Goal: Task Accomplishment & Management: Manage account settings

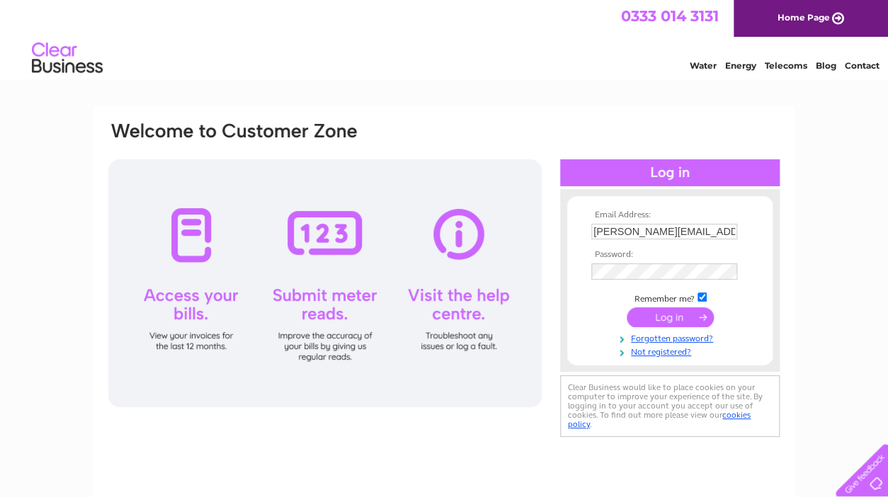
click at [663, 322] on input "submit" at bounding box center [670, 317] width 87 height 20
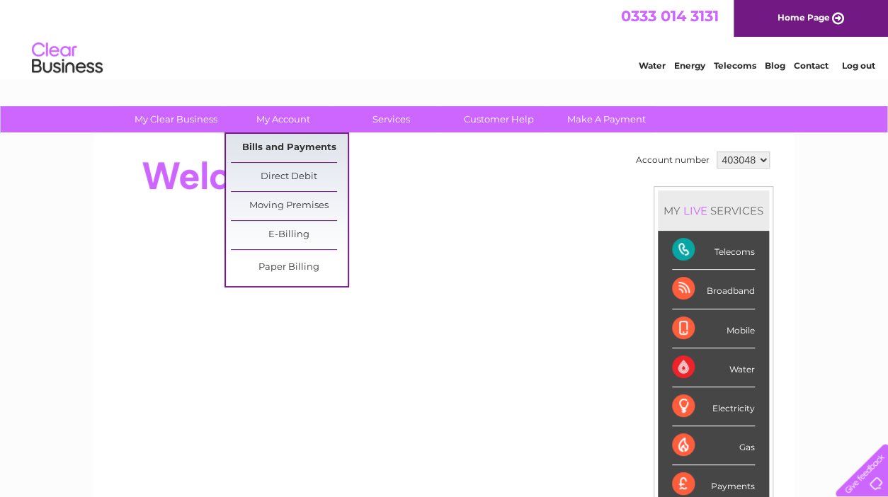
click at [273, 147] on link "Bills and Payments" at bounding box center [289, 148] width 117 height 28
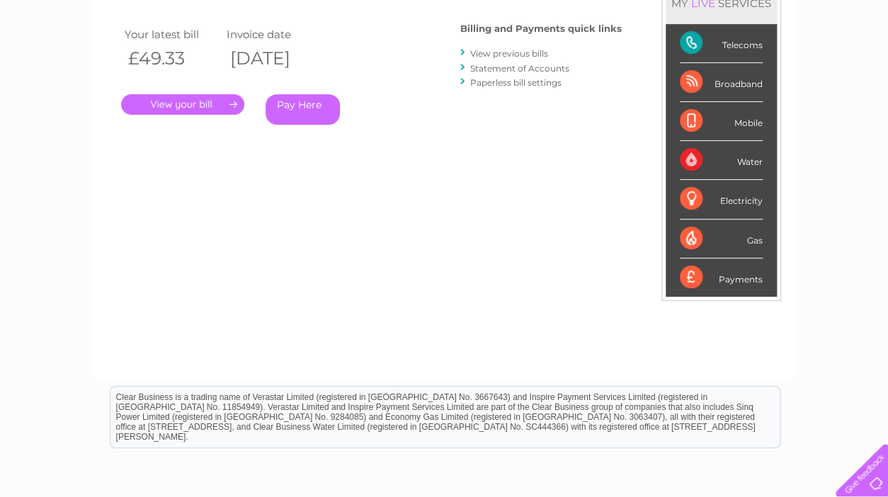
scroll to position [149, 0]
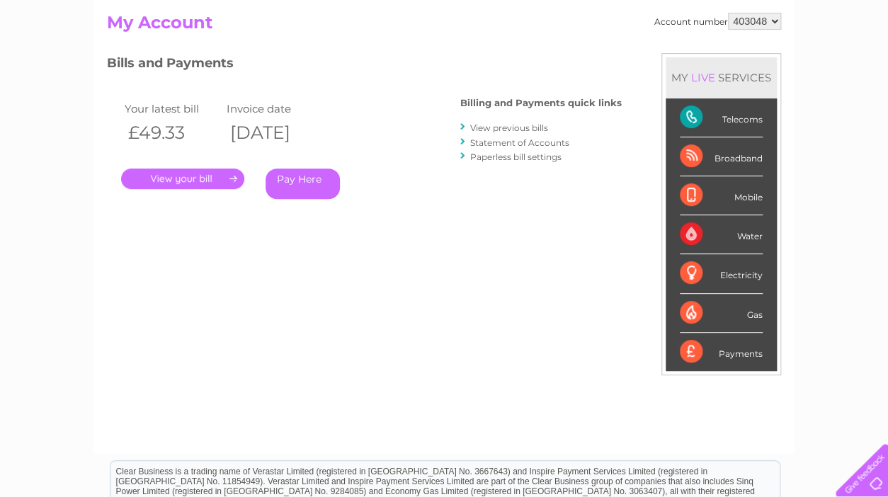
click at [503, 127] on link "View previous bills" at bounding box center [509, 128] width 78 height 11
click at [475, 128] on link "View previous bills" at bounding box center [509, 128] width 78 height 11
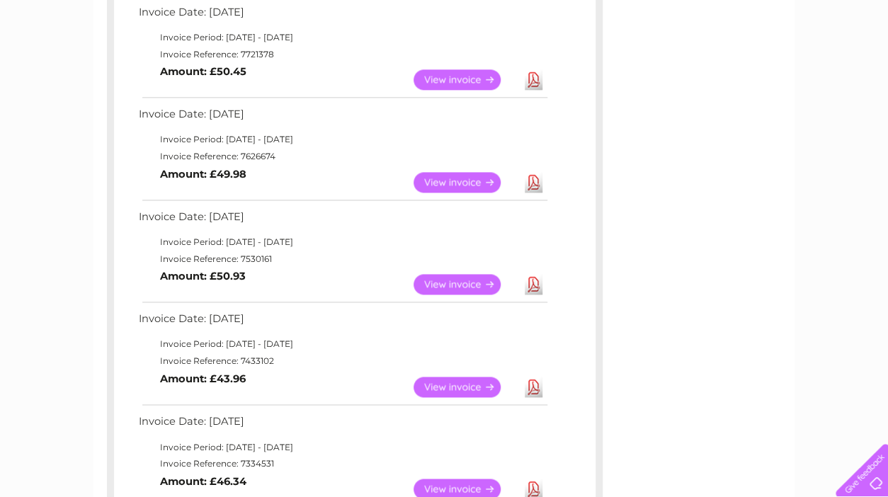
scroll to position [673, 0]
click at [464, 283] on link "View" at bounding box center [466, 283] width 104 height 21
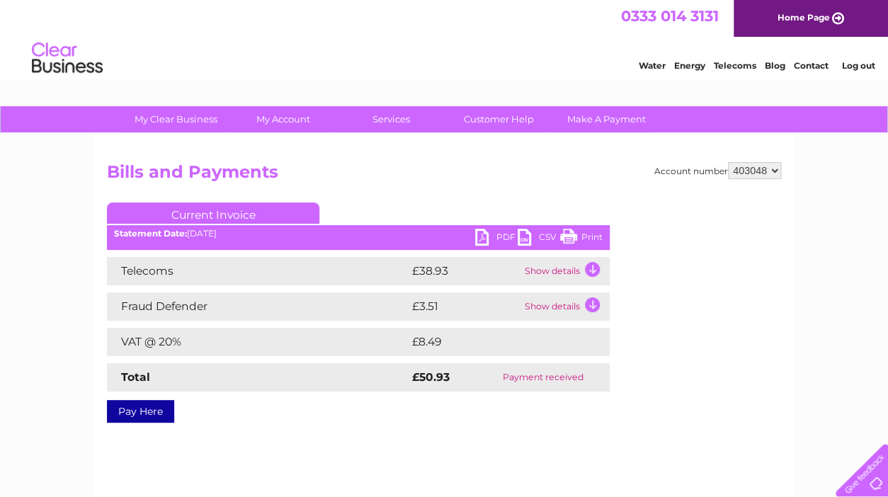
click at [594, 269] on td "Show details" at bounding box center [565, 271] width 89 height 28
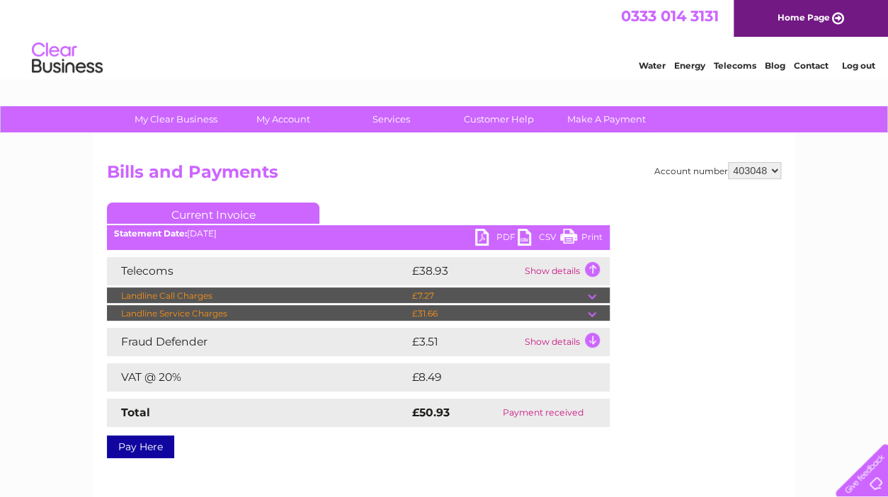
click at [593, 269] on td "Show details" at bounding box center [565, 271] width 89 height 28
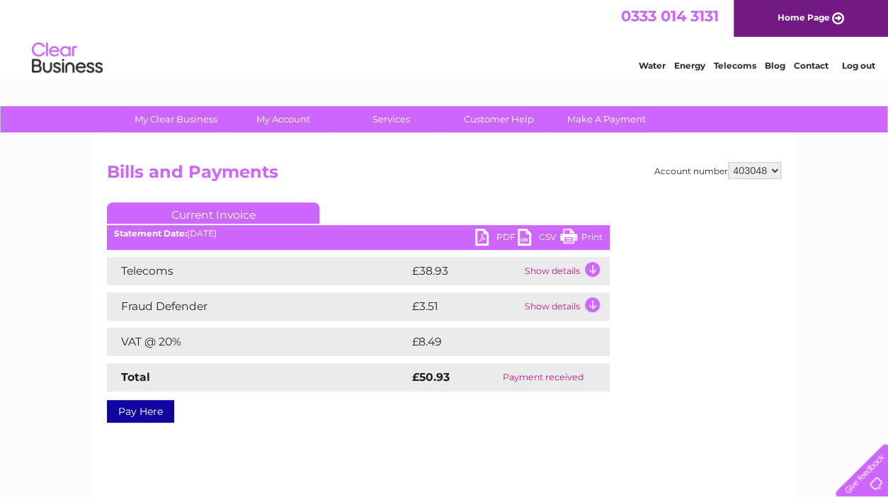
click at [592, 305] on td "Show details" at bounding box center [565, 307] width 89 height 28
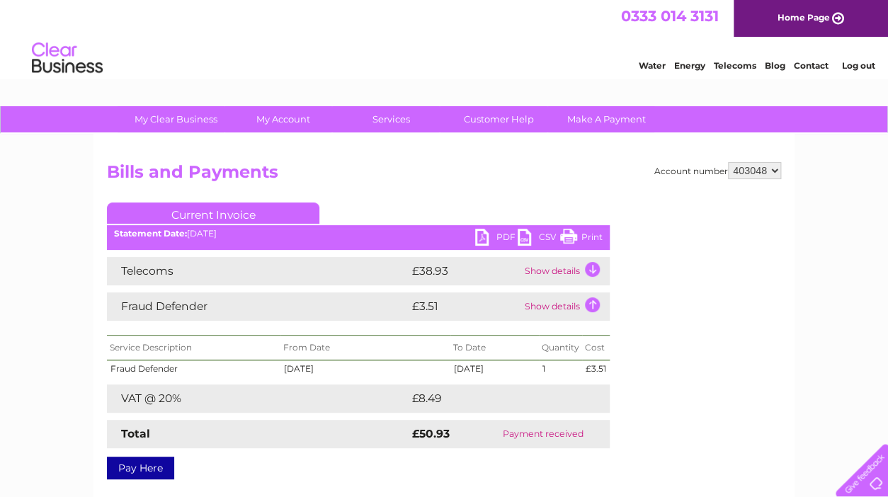
click at [593, 305] on td "Show details" at bounding box center [565, 307] width 89 height 28
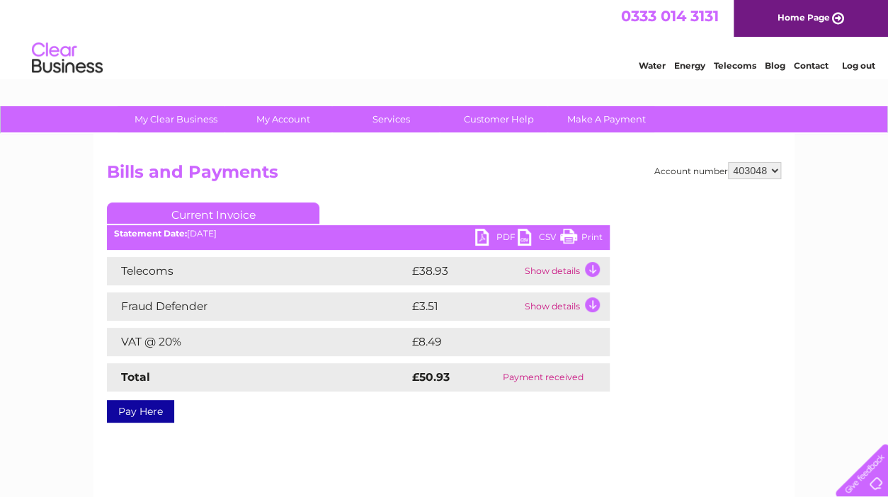
click at [483, 234] on link "PDF" at bounding box center [496, 239] width 43 height 21
